Goal: Task Accomplishment & Management: Complete application form

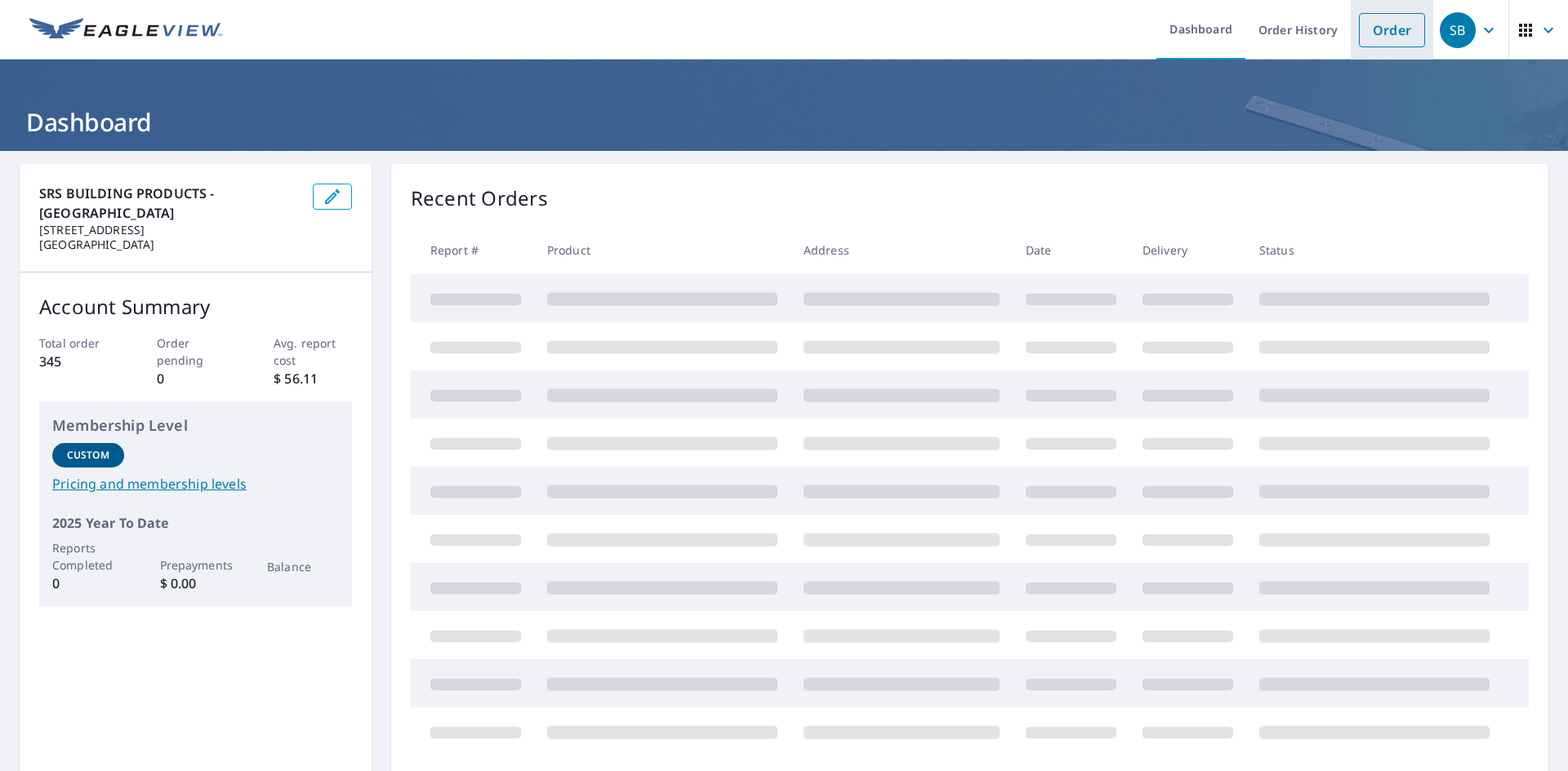
click at [1358, 37] on link "Order" at bounding box center [1392, 30] width 66 height 34
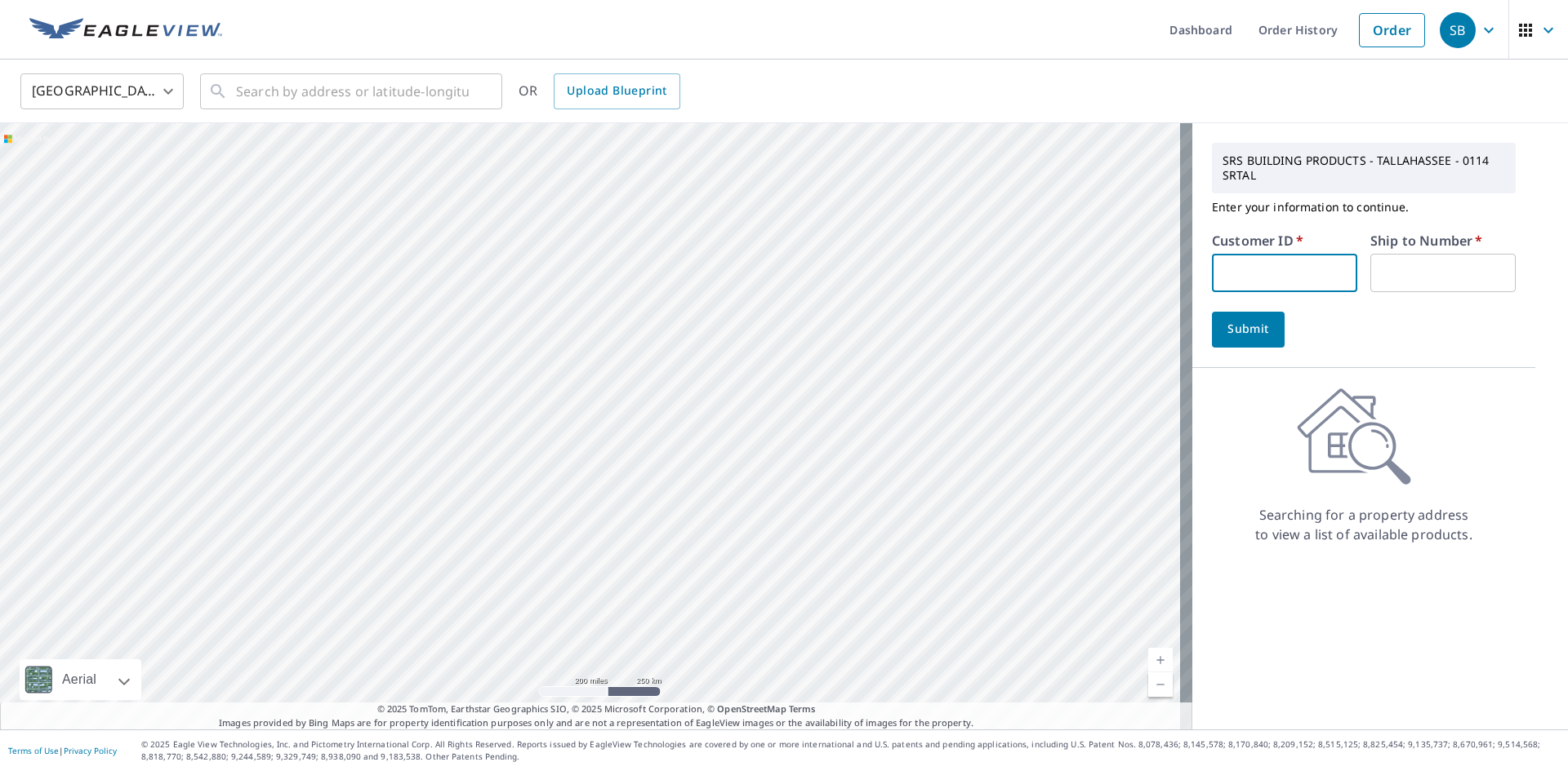
click at [1224, 254] on input "text" at bounding box center [1284, 272] width 145 height 38
drag, startPoint x: 1224, startPoint y: 254, endPoint x: 1269, endPoint y: 303, distance: 66.5
click at [1269, 303] on form "Customer ID   * ​ Ship to Number   * ​ Submit" at bounding box center [1364, 291] width 304 height 114
type input "cash"
click at [1374, 258] on input "text" at bounding box center [1442, 272] width 145 height 38
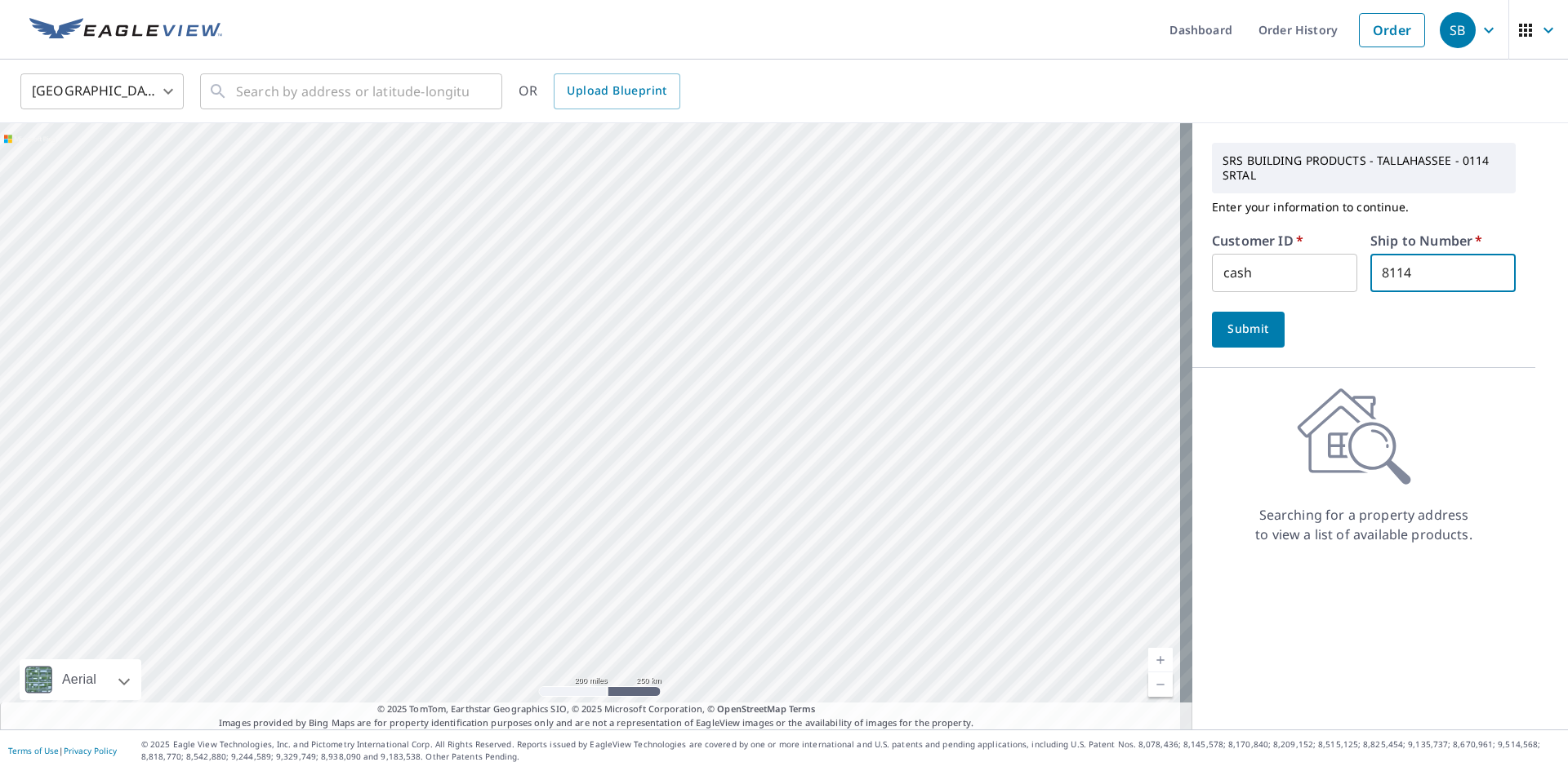
type input "8114"
click at [1255, 332] on span "Submit" at bounding box center [1247, 329] width 47 height 20
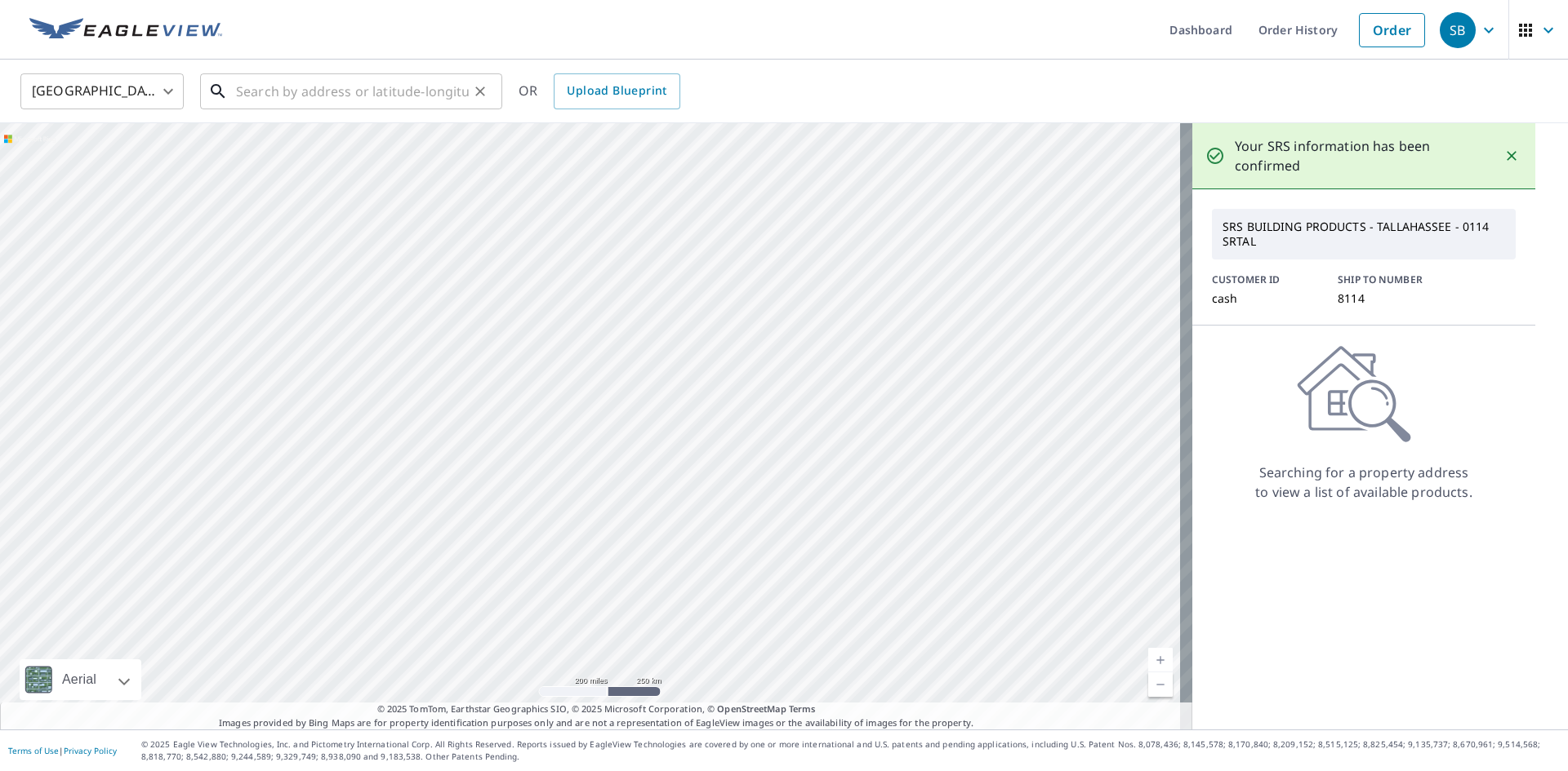
click at [361, 79] on input "text" at bounding box center [352, 92] width 232 height 46
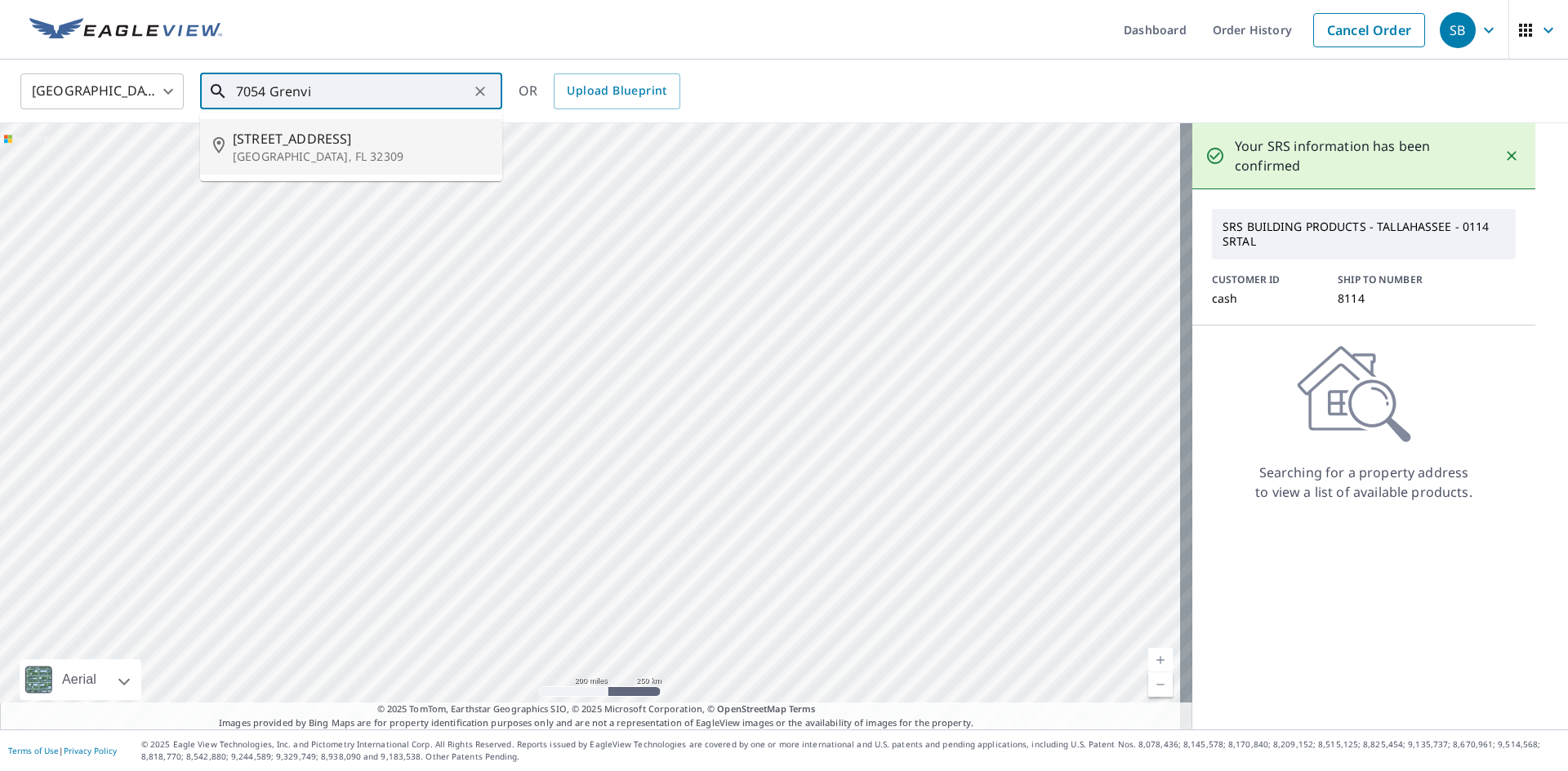
click at [343, 156] on p "[GEOGRAPHIC_DATA], FL 32309" at bounding box center [361, 156] width 256 height 16
type input "[STREET_ADDRESS]"
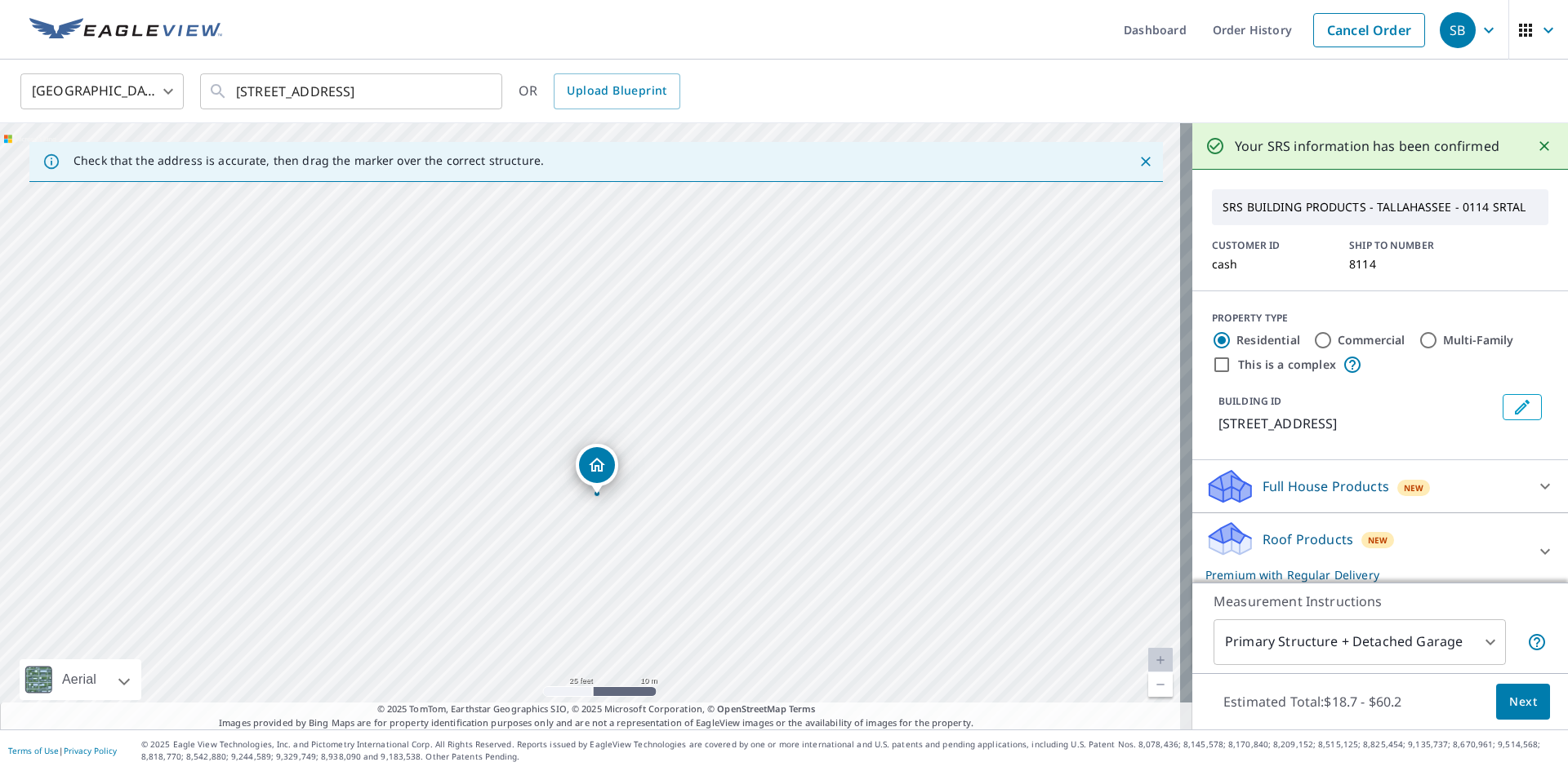
drag, startPoint x: 655, startPoint y: 466, endPoint x: 676, endPoint y: 323, distance: 144.5
click at [676, 323] on div "[STREET_ADDRESS]" at bounding box center [596, 426] width 1192 height 606
click at [1509, 696] on span "Next" at bounding box center [1522, 702] width 28 height 20
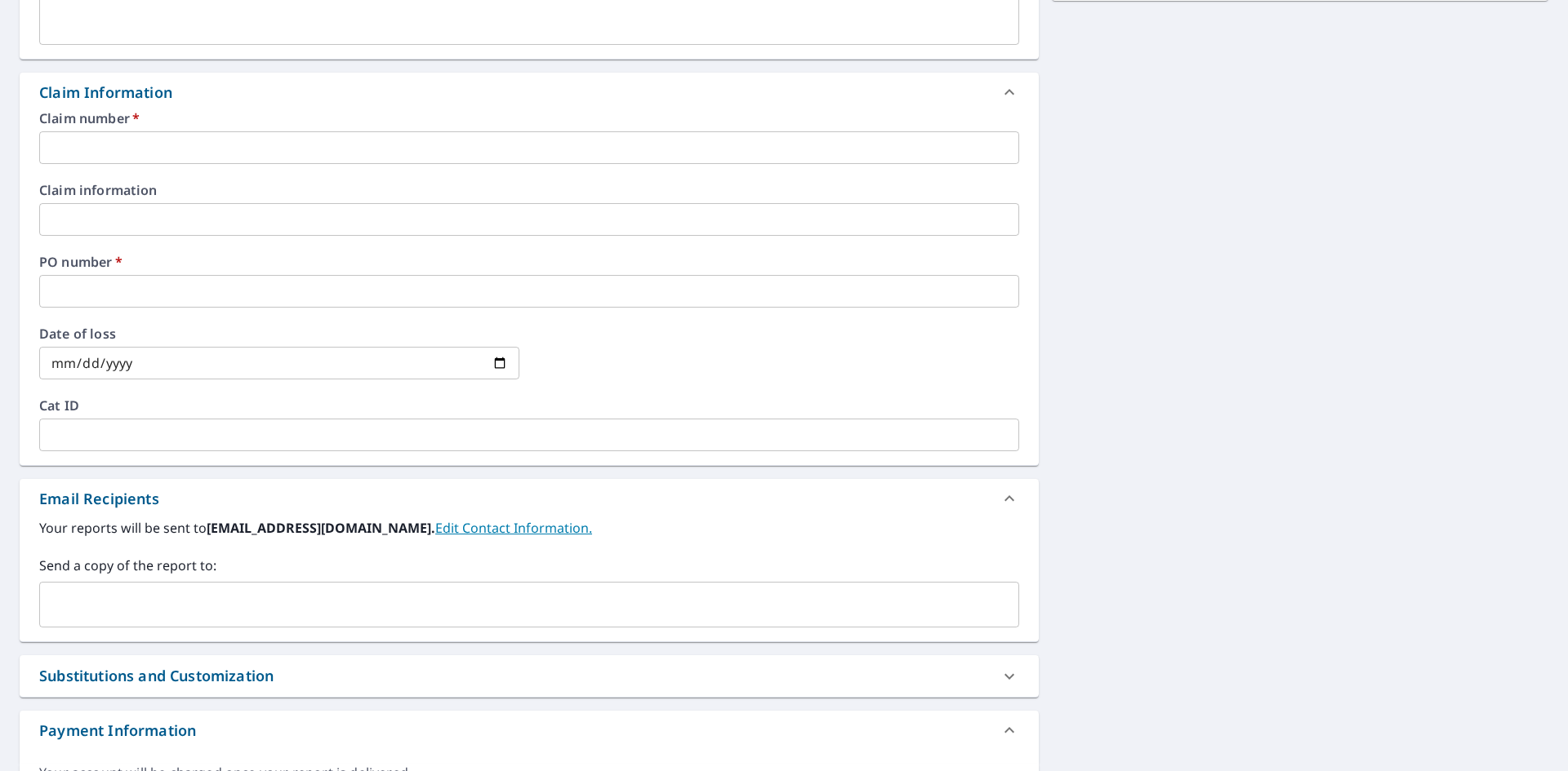
scroll to position [579, 0]
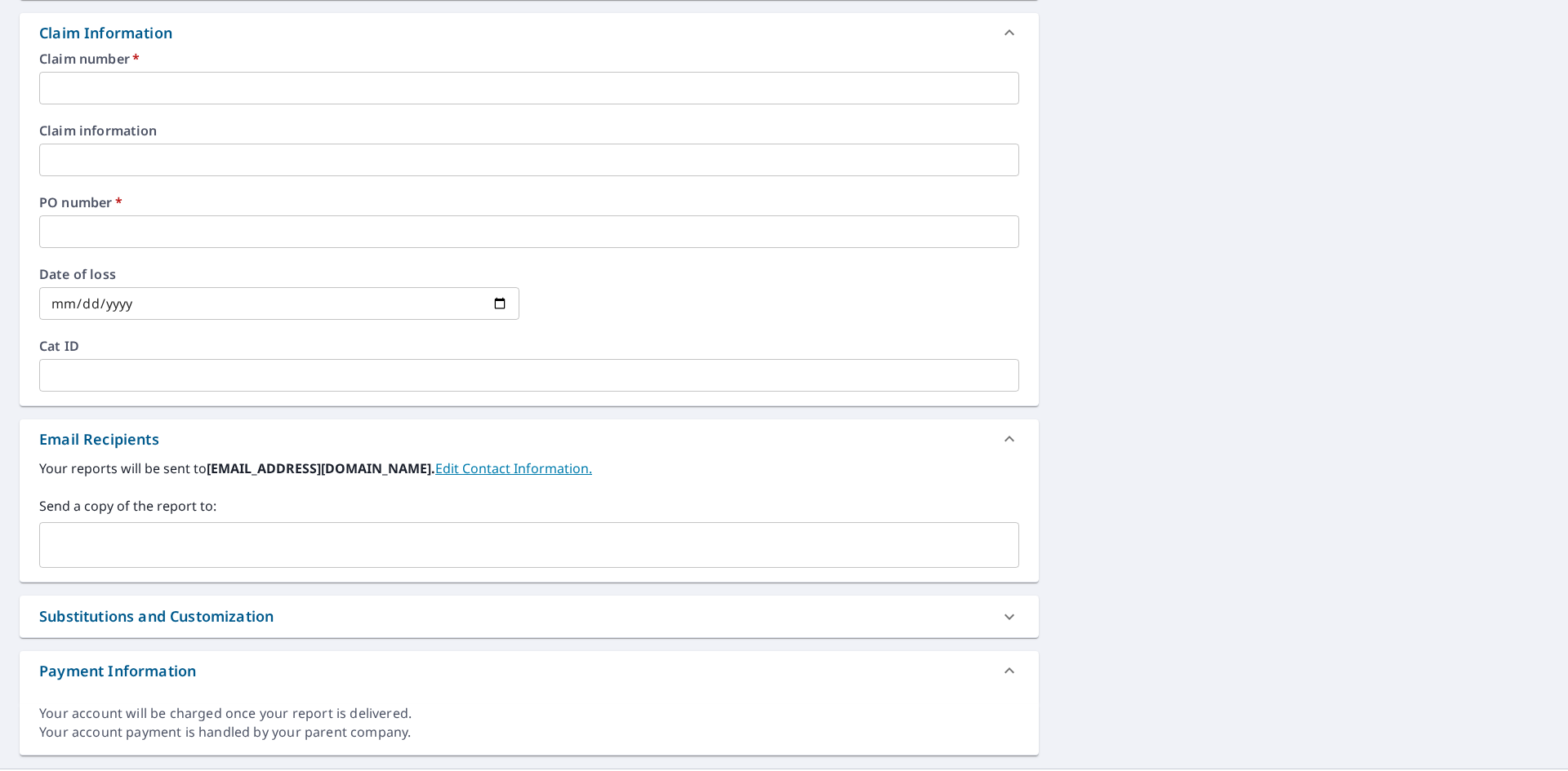
click at [278, 54] on label "Claim number   *" at bounding box center [529, 59] width 980 height 13
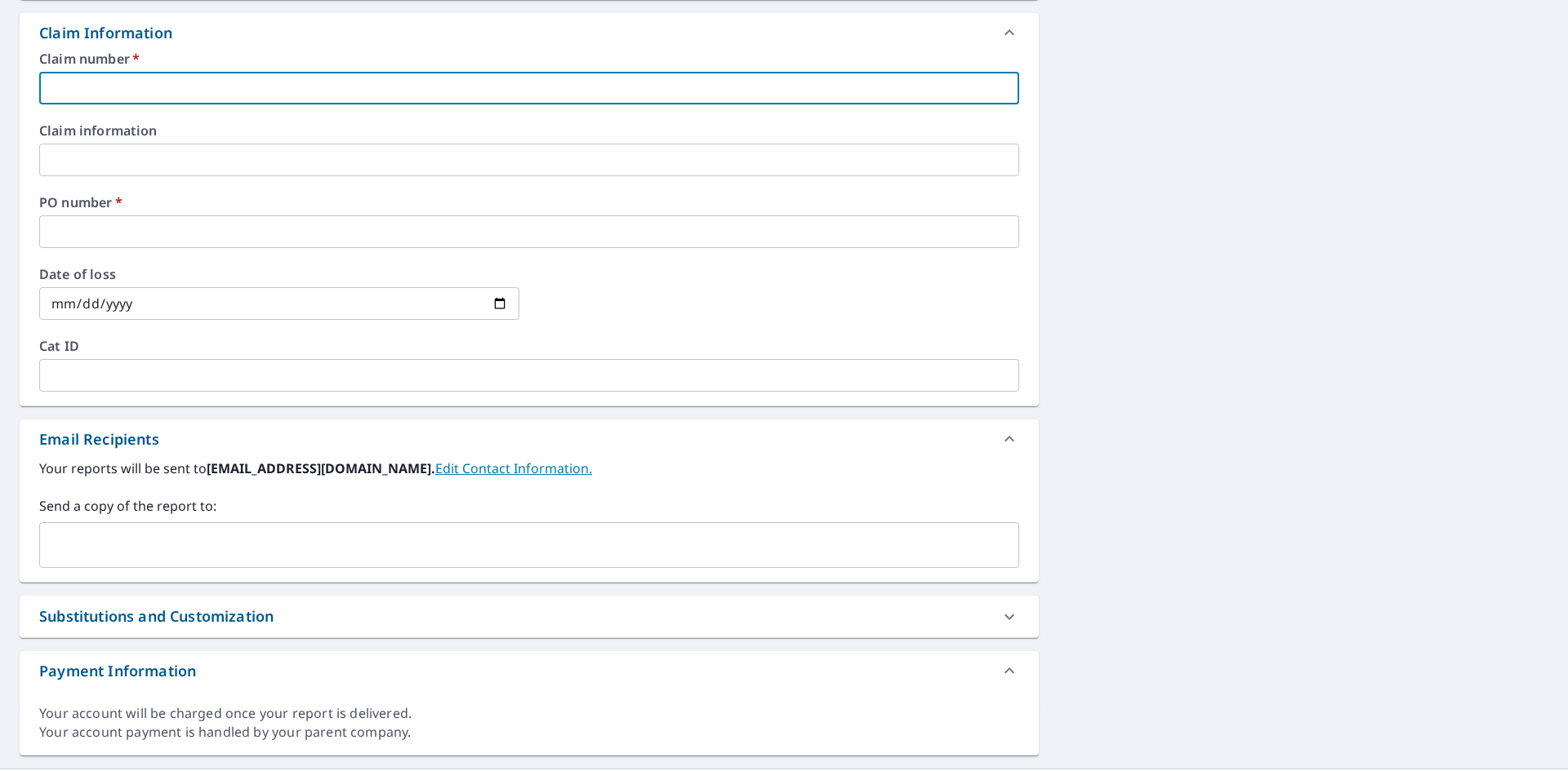
click at [284, 75] on input "text" at bounding box center [529, 88] width 980 height 32
type input "1"
checkbox input "true"
type input "1"
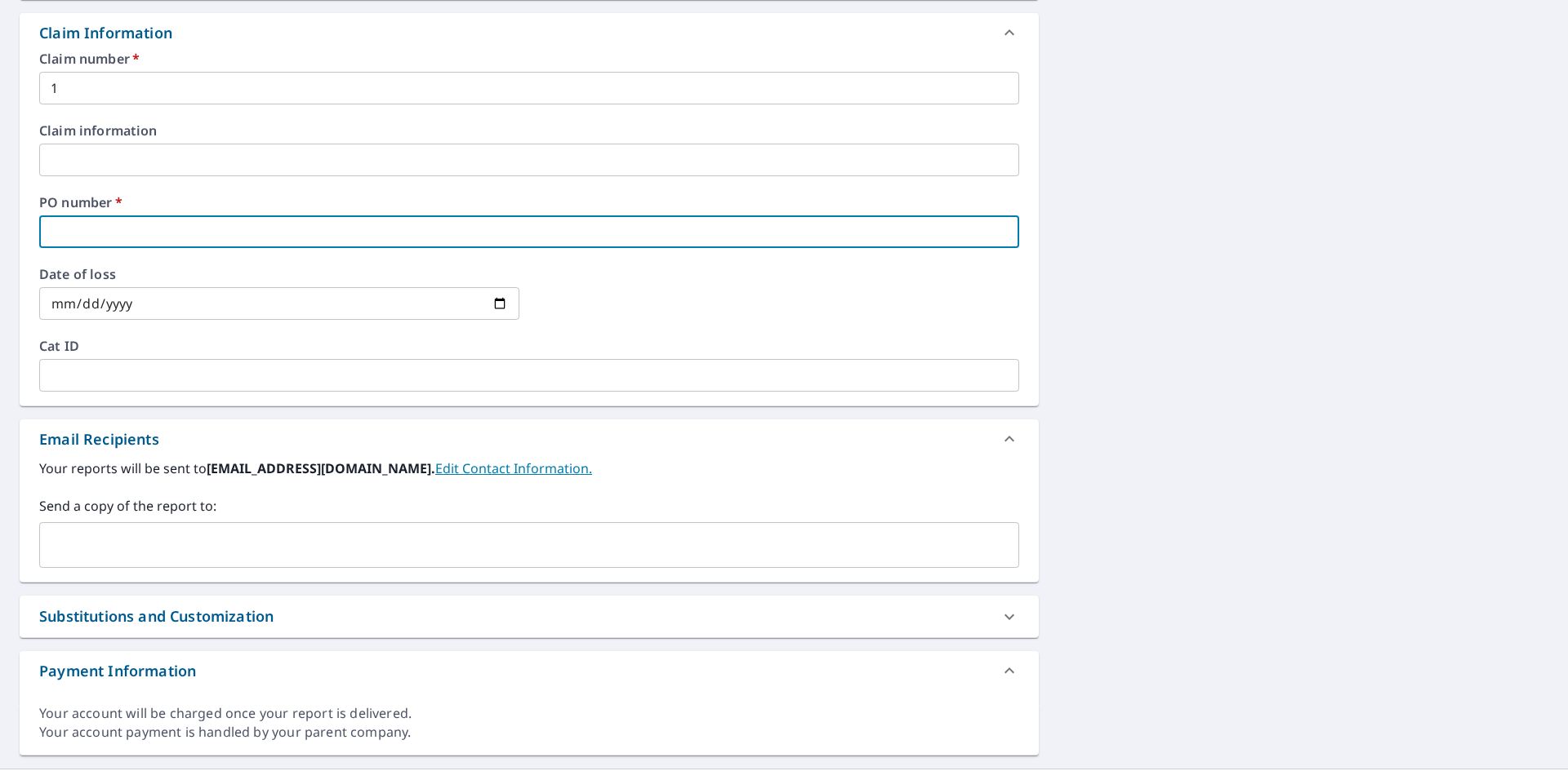
click at [245, 217] on input "text" at bounding box center [529, 232] width 980 height 32
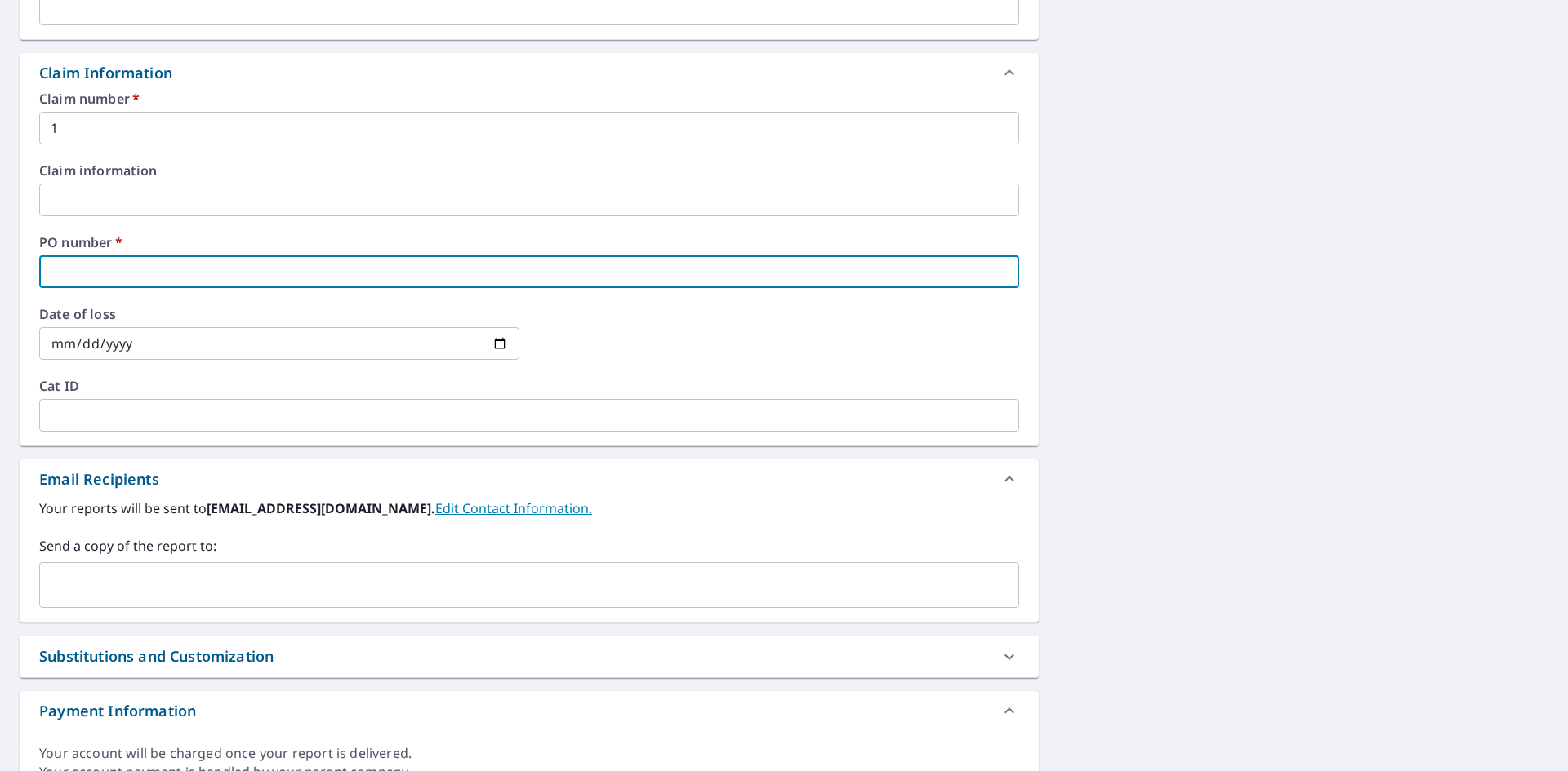
scroll to position [539, 0]
type input "7"
checkbox input "true"
type input "70"
checkbox input "true"
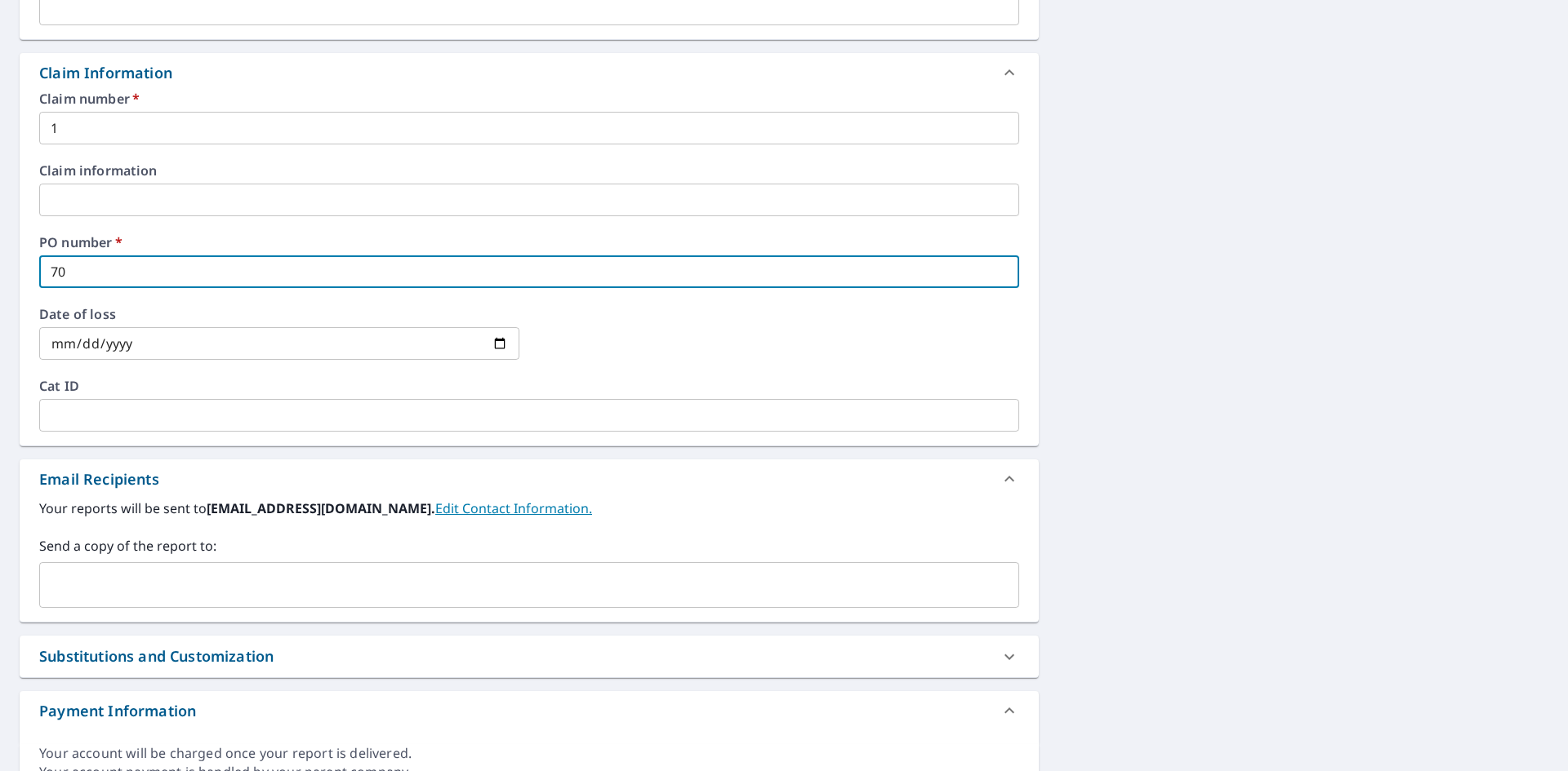
type input "705"
checkbox input "true"
type input "7055"
checkbox input "true"
type input "705"
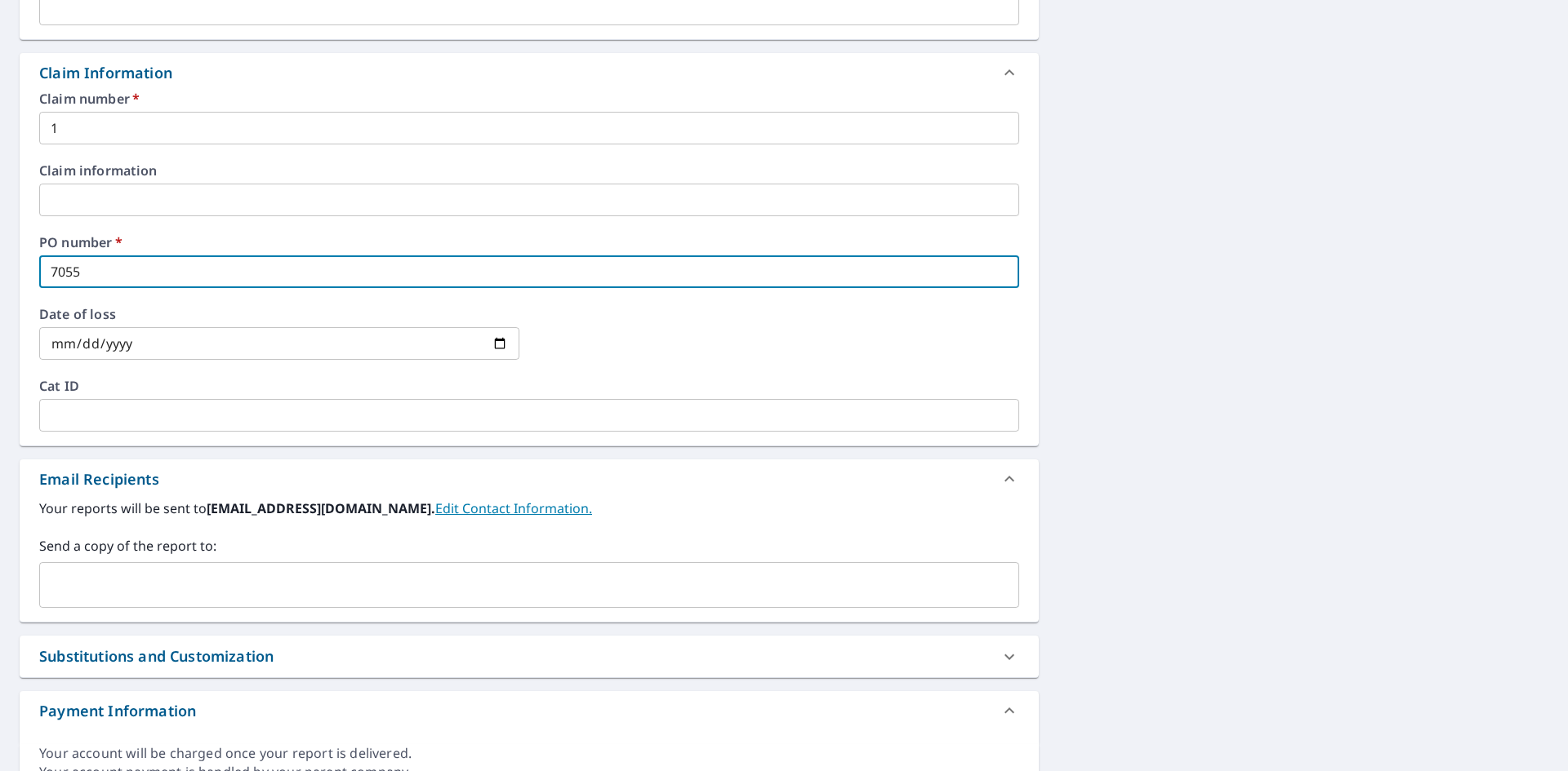
checkbox input "true"
type input "7054"
checkbox input "true"
type input "7054"
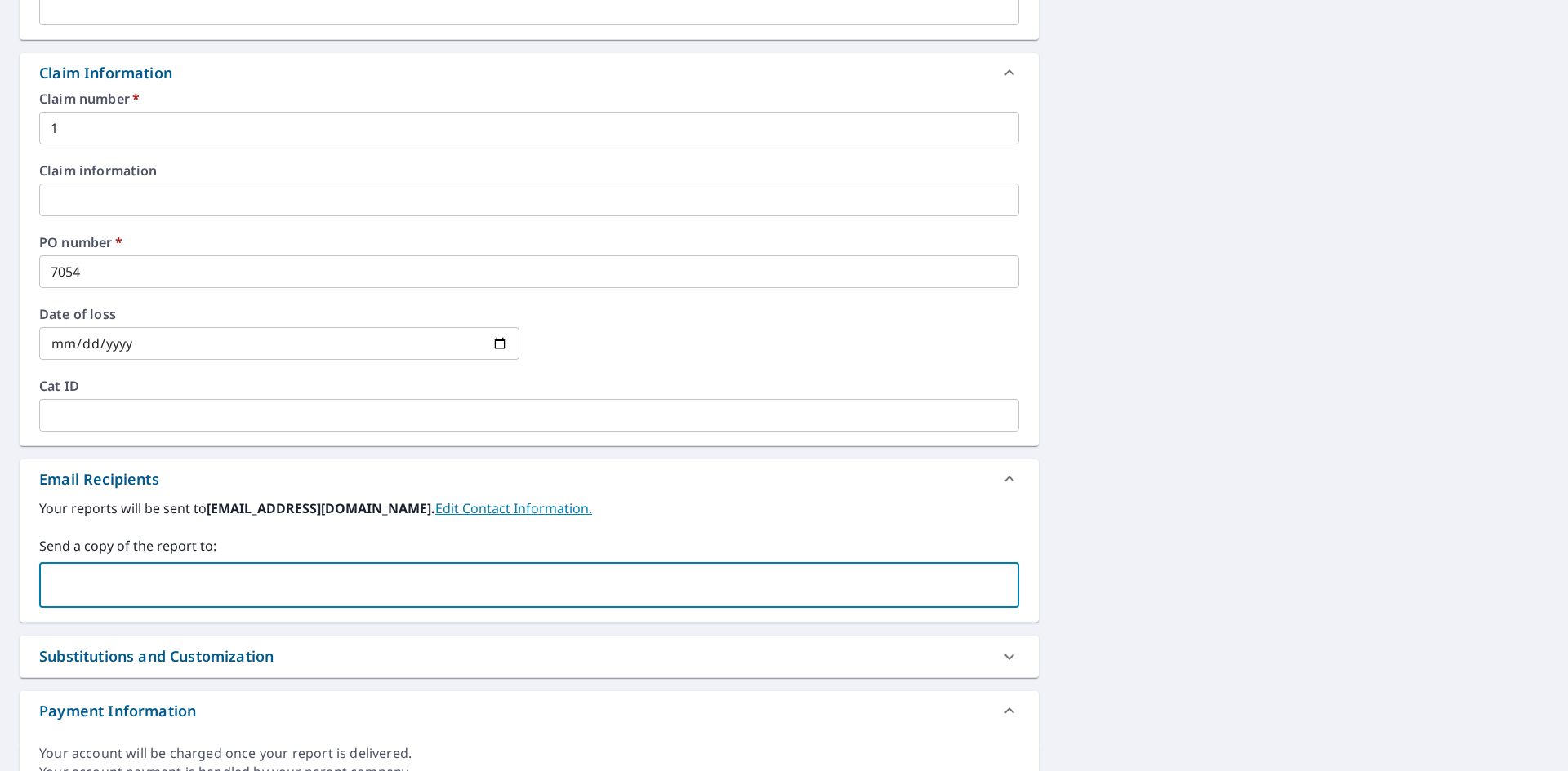
click at [348, 579] on input "text" at bounding box center [517, 585] width 941 height 31
type input "[EMAIL_ADDRESS][PERSON_NAME][DOMAIN_NAME]"
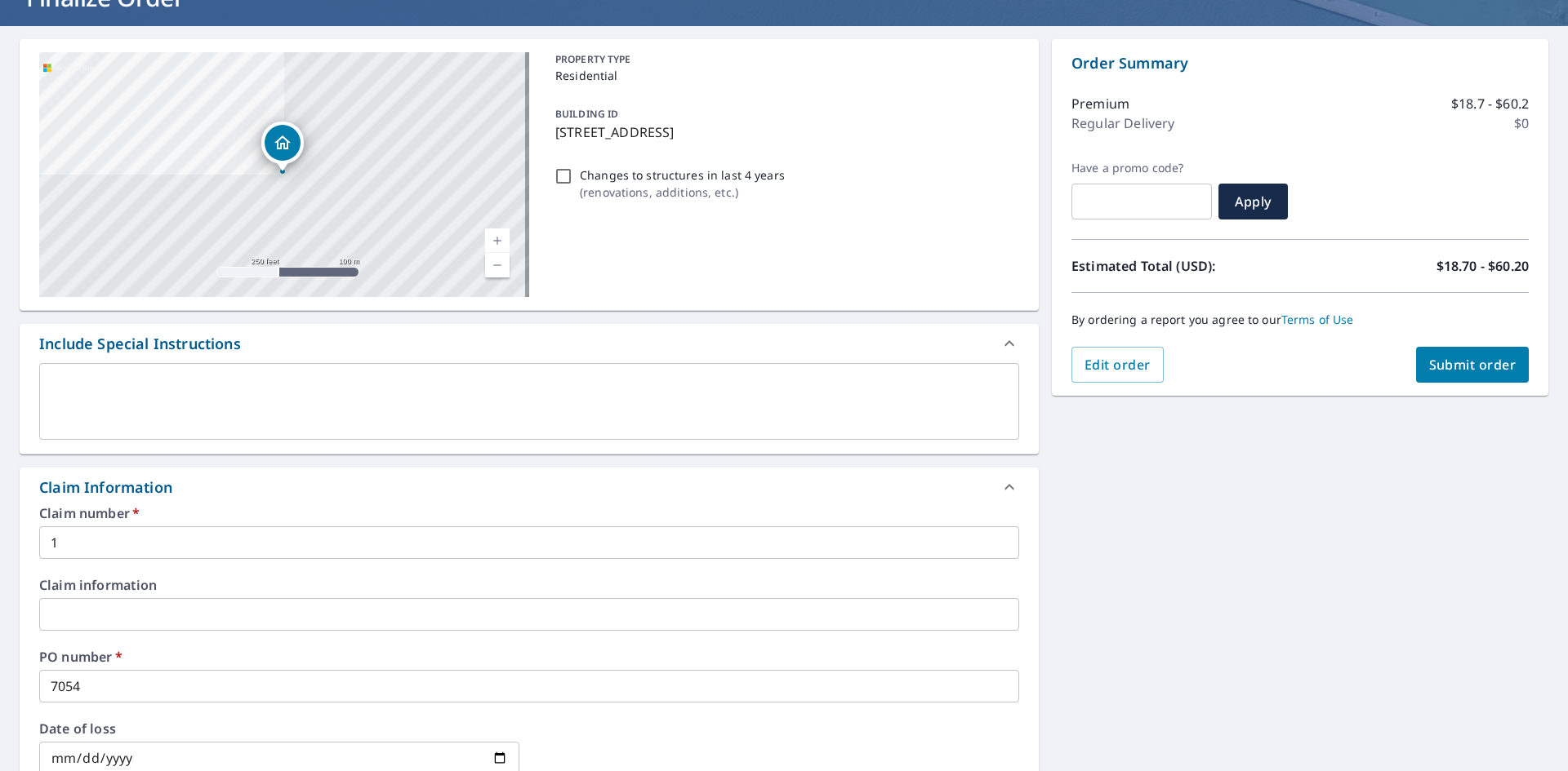
scroll to position [0, 0]
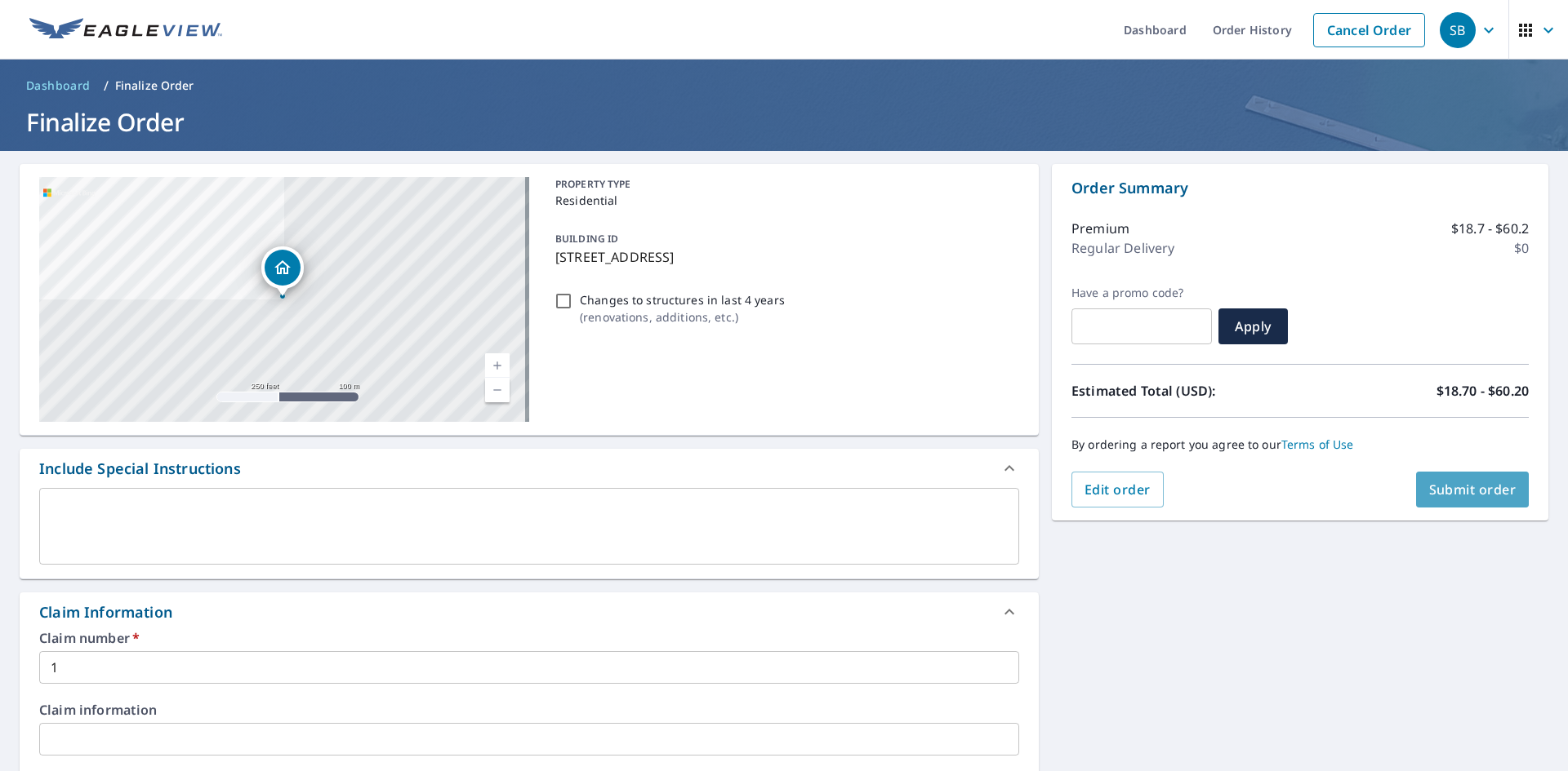
click at [1441, 491] on span "Submit order" at bounding box center [1472, 489] width 87 height 18
checkbox input "true"
